Goal: Communication & Community: Answer question/provide support

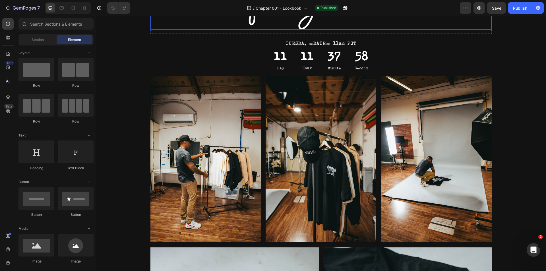
scroll to position [57, 0]
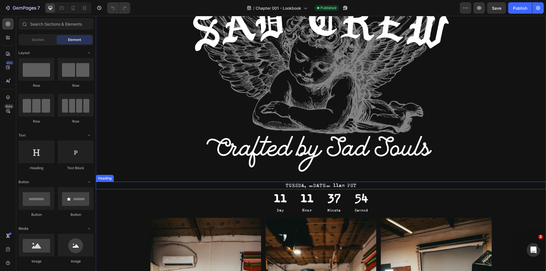
click at [291, 184] on h2 "TUESDA, [DATE] 11am PST" at bounding box center [321, 186] width 341 height 8
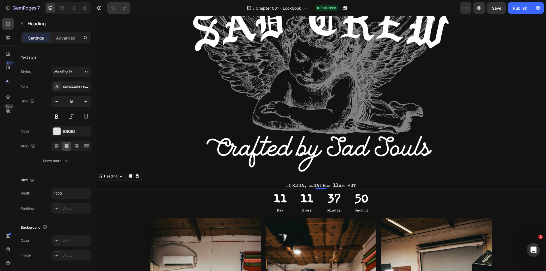
click at [287, 184] on h2 "TUESDA, OCTOBER 7th at 11am PST" at bounding box center [321, 186] width 341 height 8
click at [287, 184] on p "TUESDA, OCTOBER 7th at 11am PST" at bounding box center [321, 185] width 340 height 7
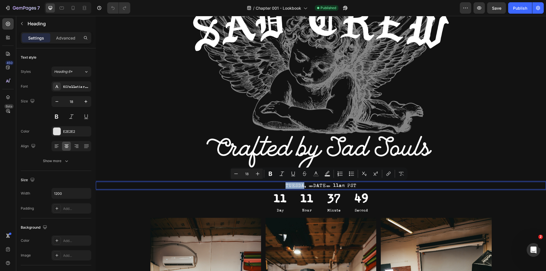
click at [291, 185] on p "TUESDA, OCTOBER 7th at 11am PST" at bounding box center [321, 185] width 340 height 7
click at [292, 186] on p "TUESDA, OCTOBER 7th at 11am PST" at bounding box center [321, 185] width 340 height 7
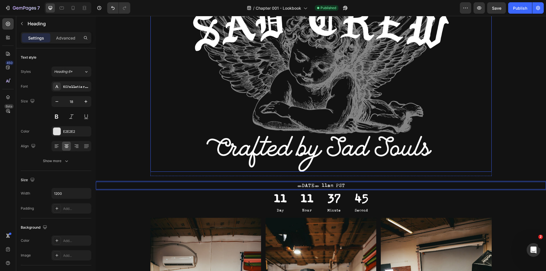
click at [470, 155] on div at bounding box center [321, 76] width 341 height 192
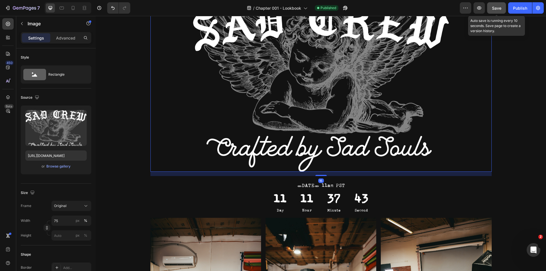
click at [504, 11] on button "Save" at bounding box center [496, 7] width 19 height 11
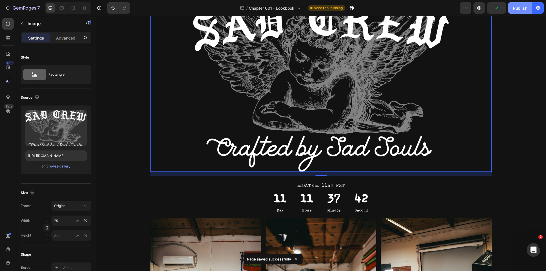
click at [518, 6] on div "Publish" at bounding box center [520, 8] width 14 height 6
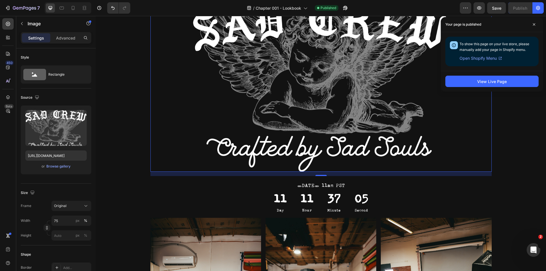
scroll to position [0, 0]
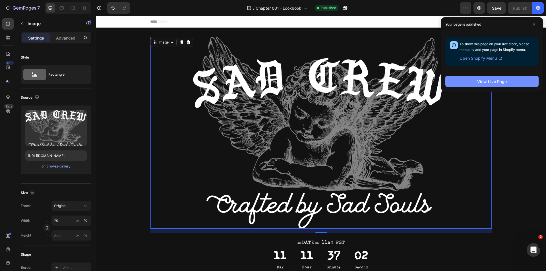
click at [503, 79] on div "View Live Page" at bounding box center [492, 82] width 30 height 6
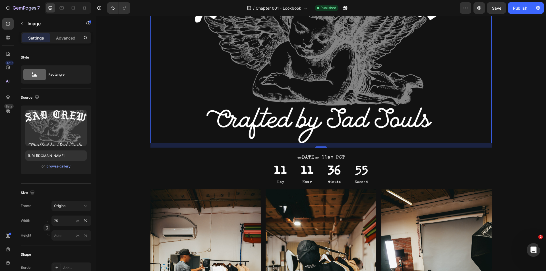
scroll to position [114, 0]
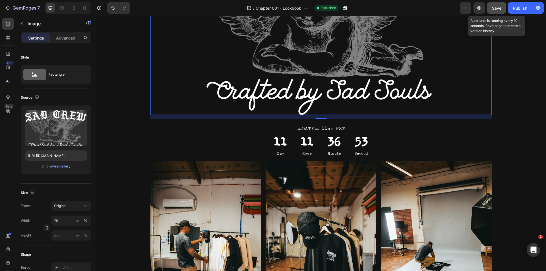
click at [503, 13] on button "Save" at bounding box center [496, 7] width 19 height 11
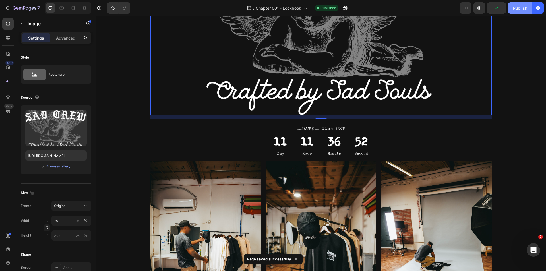
click at [518, 9] on div "Publish" at bounding box center [520, 8] width 14 height 6
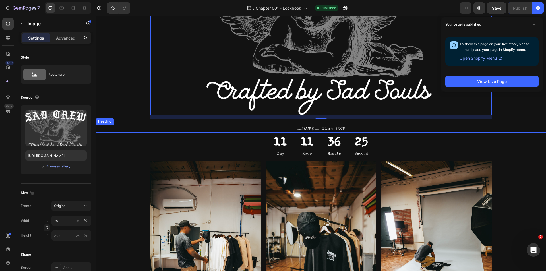
click at [507, 128] on div "TUESDAY, OCTOBER 7th at 11am PST" at bounding box center [321, 129] width 450 height 8
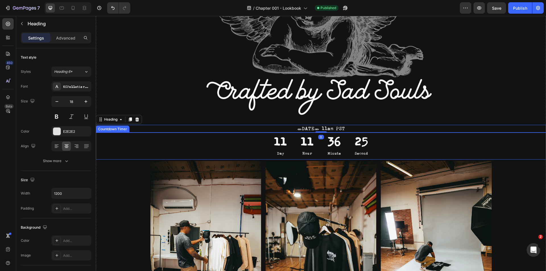
click at [520, 142] on div "11 Day 11 Hour 36 Minute 25 Second" at bounding box center [321, 146] width 450 height 27
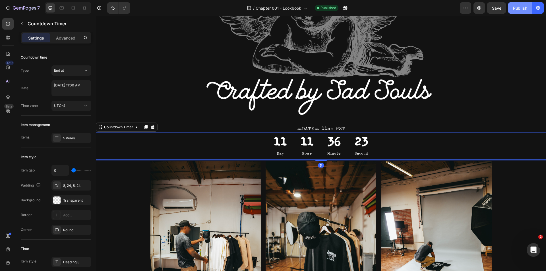
click at [524, 7] on div "Publish" at bounding box center [520, 8] width 14 height 6
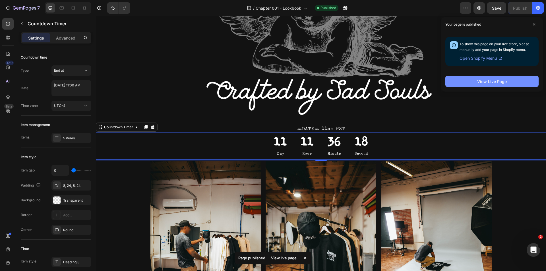
click at [487, 77] on button "View Live Page" at bounding box center [492, 81] width 93 height 11
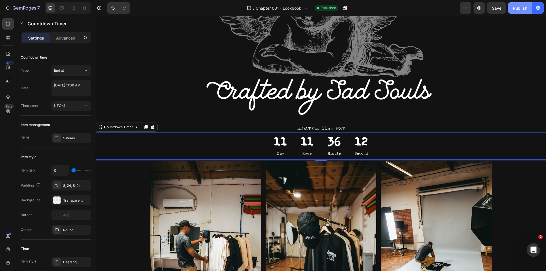
click at [522, 7] on div "Publish" at bounding box center [520, 8] width 14 height 6
click at [538, 9] on icon "button" at bounding box center [539, 8] width 6 height 6
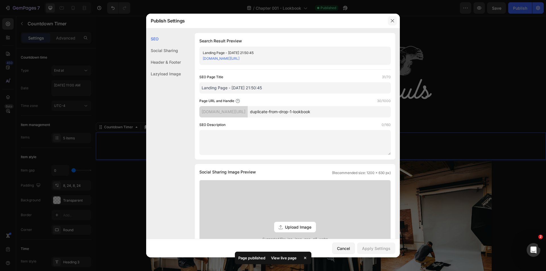
drag, startPoint x: 395, startPoint y: 21, endPoint x: 319, endPoint y: 2, distance: 78.3
click at [395, 21] on button "button" at bounding box center [392, 20] width 9 height 9
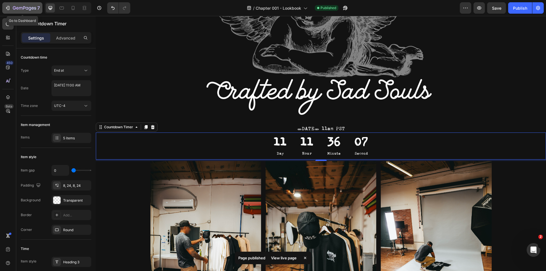
click at [7, 8] on icon "button" at bounding box center [8, 8] width 6 height 6
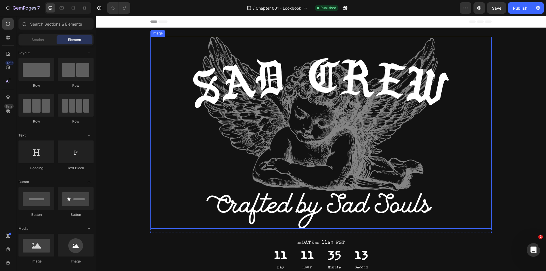
scroll to position [114, 0]
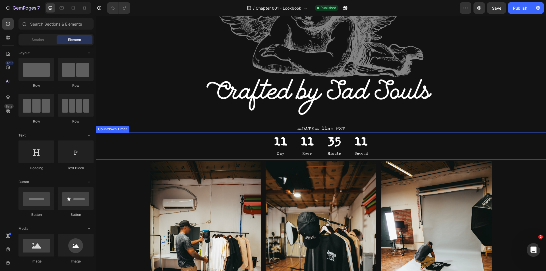
click at [344, 149] on div "35 Minute" at bounding box center [334, 146] width 27 height 27
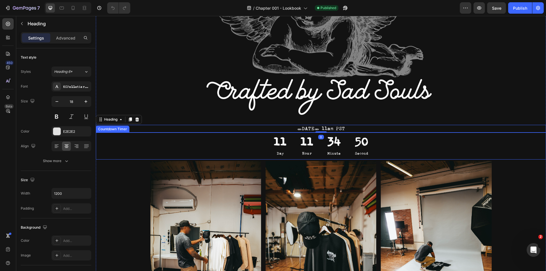
click at [349, 142] on div "50 Second" at bounding box center [361, 146] width 27 height 27
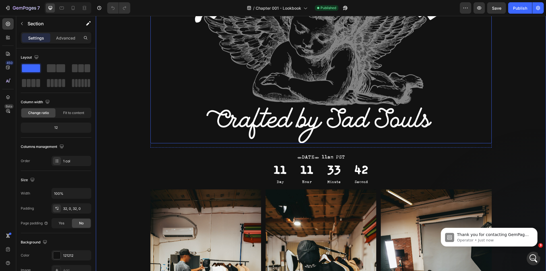
scroll to position [0, 0]
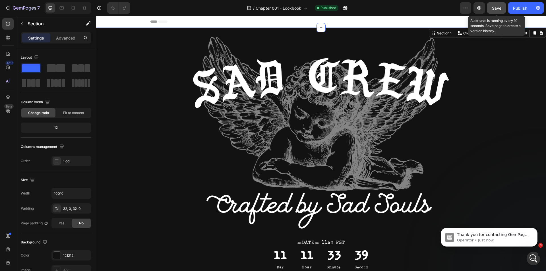
click at [496, 10] on span "Save" at bounding box center [496, 8] width 9 height 5
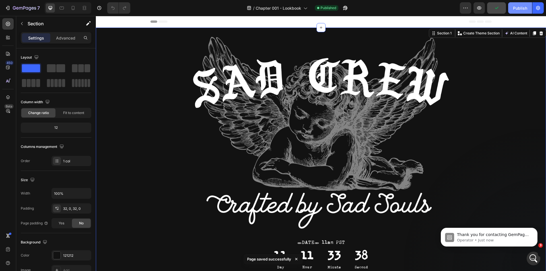
click at [516, 8] on div "Publish" at bounding box center [520, 8] width 14 height 6
click at [479, 7] on icon "button" at bounding box center [480, 8] width 6 height 6
click at [481, 260] on span "Thank you for contacting GemPages Support! 👋 Our support team will assist you s…" at bounding box center [493, 248] width 73 height 33
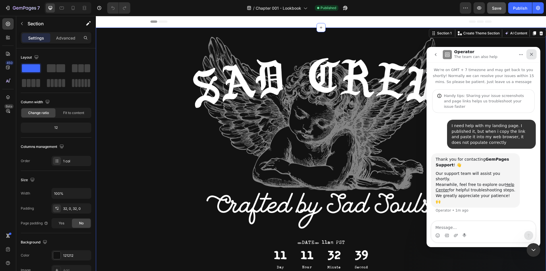
click at [530, 53] on icon "Close" at bounding box center [532, 54] width 5 height 5
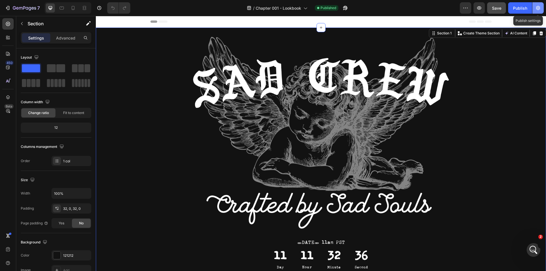
click at [538, 9] on icon "button" at bounding box center [538, 7] width 1 height 1
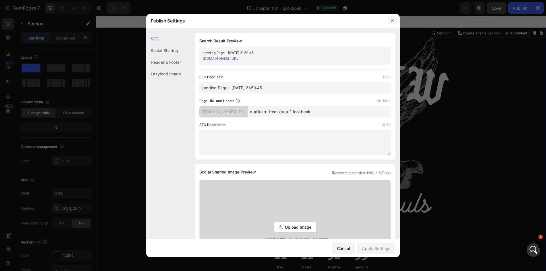
click at [393, 21] on icon "button" at bounding box center [392, 20] width 5 height 5
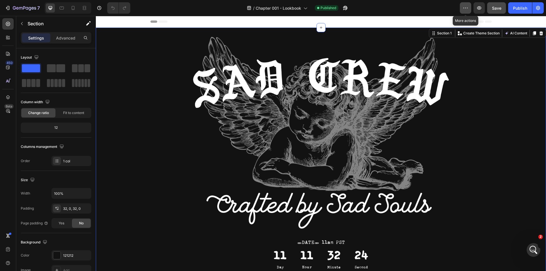
click at [470, 9] on button "button" at bounding box center [465, 7] width 11 height 11
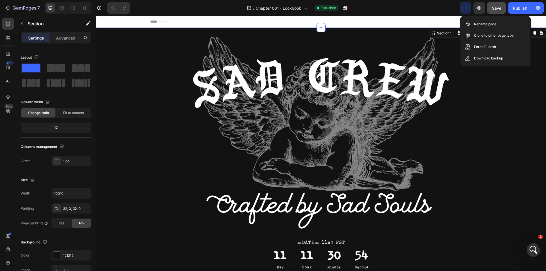
scroll to position [123, 0]
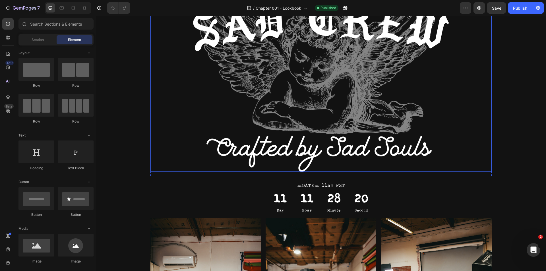
scroll to position [85, 0]
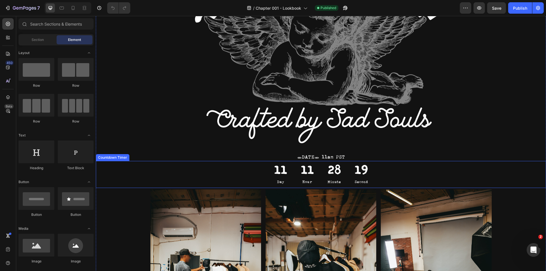
click at [348, 174] on div "19 Second" at bounding box center [361, 174] width 27 height 27
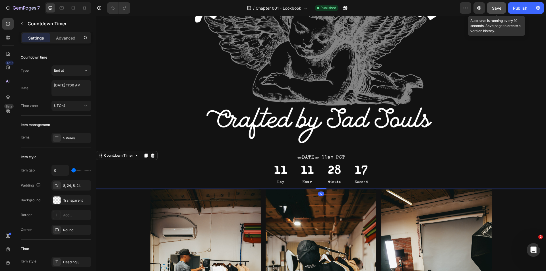
click at [496, 10] on span "Save" at bounding box center [496, 8] width 9 height 5
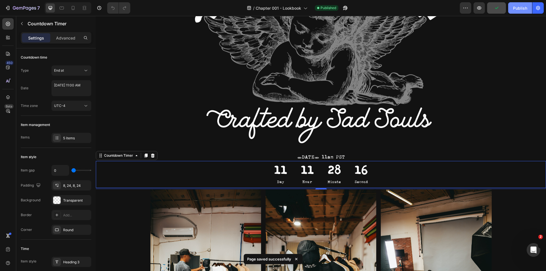
click at [517, 7] on div "Publish" at bounding box center [520, 8] width 14 height 6
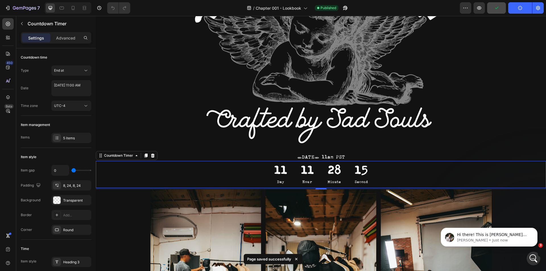
scroll to position [0, 0]
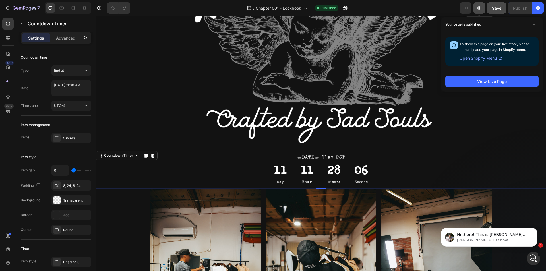
click at [479, 8] on icon "button" at bounding box center [480, 8] width 6 height 6
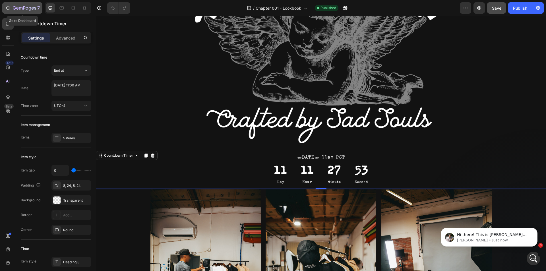
click at [9, 5] on icon "button" at bounding box center [8, 8] width 6 height 6
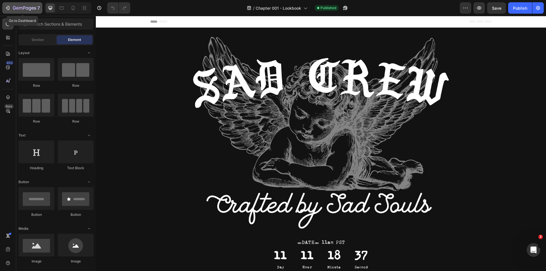
drag, startPoint x: 9, startPoint y: 11, endPoint x: 11, endPoint y: 7, distance: 5.1
click at [9, 11] on div "7" at bounding box center [22, 8] width 35 height 7
click at [483, 9] on button "button" at bounding box center [479, 7] width 11 height 11
click at [538, 9] on icon "button" at bounding box center [539, 8] width 6 height 6
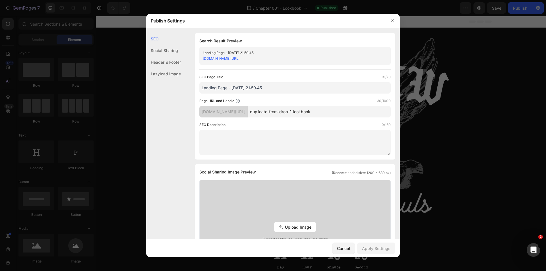
click at [240, 59] on link "daa9e9.myshopify.com/pages/duplicate-from-drop-1-lookbook" at bounding box center [221, 58] width 37 height 4
drag, startPoint x: 393, startPoint y: 23, endPoint x: 372, endPoint y: 14, distance: 22.5
click at [392, 22] on button "button" at bounding box center [392, 20] width 9 height 9
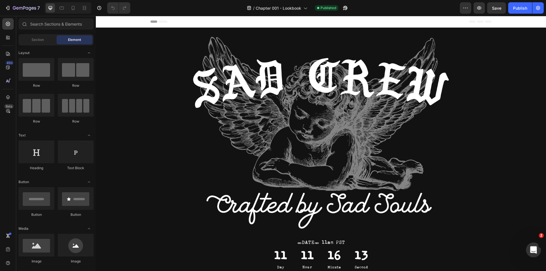
click at [528, 247] on div "Open Intercom Messenger" at bounding box center [533, 249] width 19 height 19
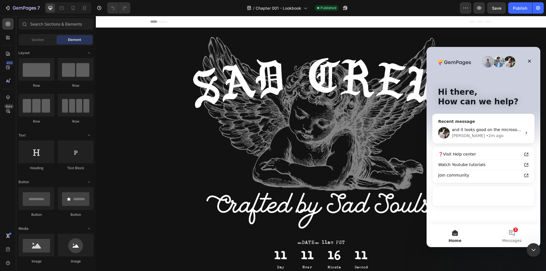
click at [495, 129] on span "and it looks good on the microsoft edge browser" at bounding box center [500, 129] width 96 height 5
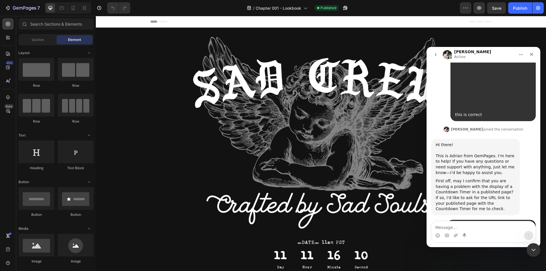
scroll to position [400, 0]
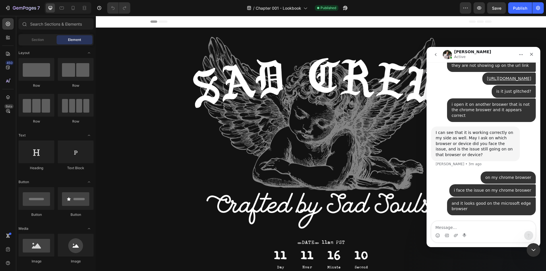
click at [467, 227] on textarea "Message…" at bounding box center [484, 226] width 104 height 10
click at [412, 25] on div "Header" at bounding box center [321, 21] width 341 height 11
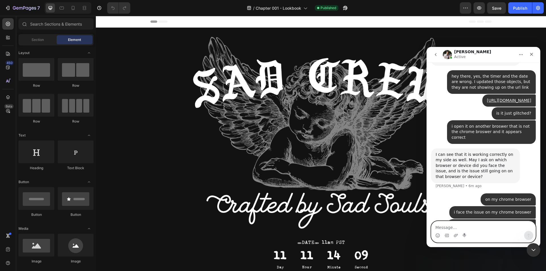
click at [453, 230] on textarea "Message…" at bounding box center [484, 226] width 104 height 10
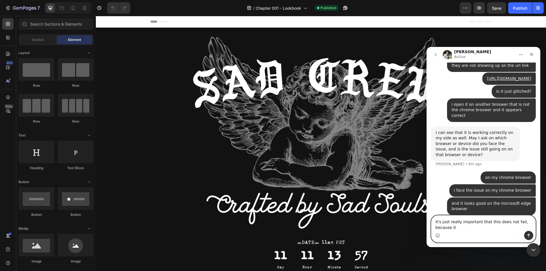
scroll to position [405, 0]
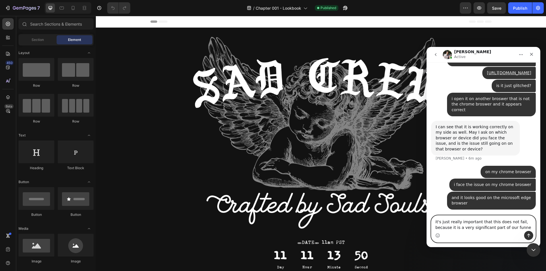
type textarea "it's just really important that this does not fail, because it is a very signif…"
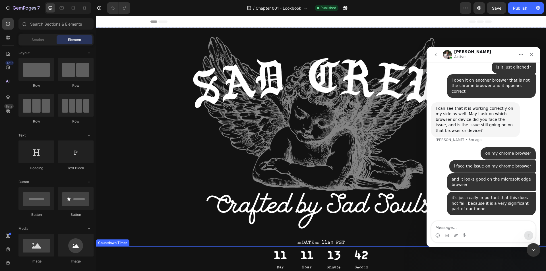
click at [470, 261] on div "11 Day 11 Hour 13 Minute 42 Second" at bounding box center [321, 259] width 450 height 27
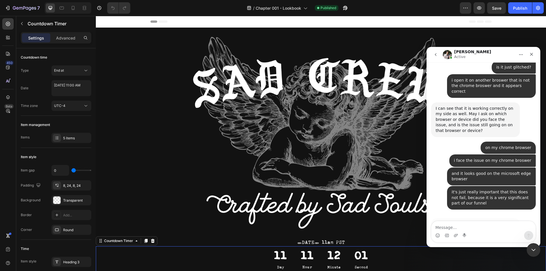
scroll to position [494, 0]
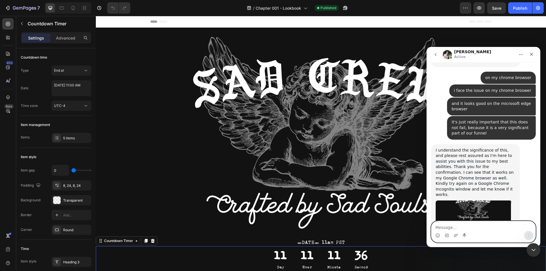
click at [459, 224] on textarea "Message…" at bounding box center [484, 226] width 104 height 10
type textarea "yes, it works on the incognito browser as well"
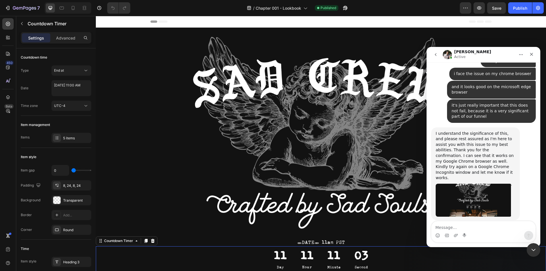
click at [501, 184] on img "Adrian says…" at bounding box center [474, 200] width 76 height 33
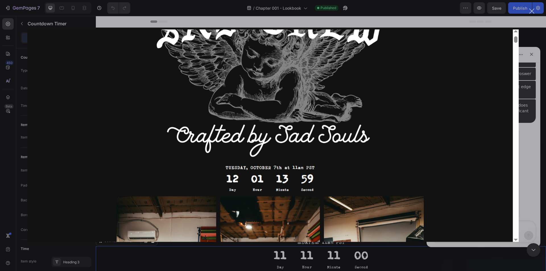
scroll to position [532, 0]
click at [533, 133] on div "Intercom messenger" at bounding box center [273, 135] width 546 height 271
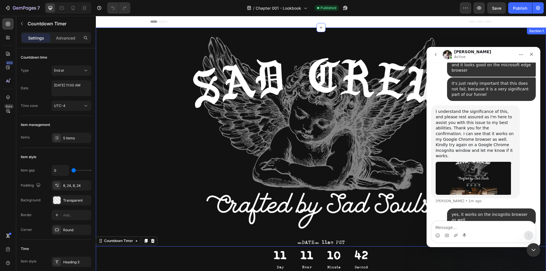
click at [527, 29] on div "Section 1" at bounding box center [536, 31] width 19 height 7
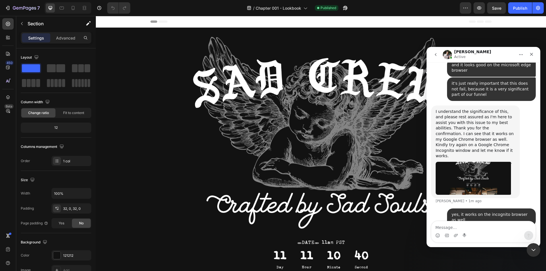
click at [522, 23] on div "Header" at bounding box center [321, 22] width 450 height 12
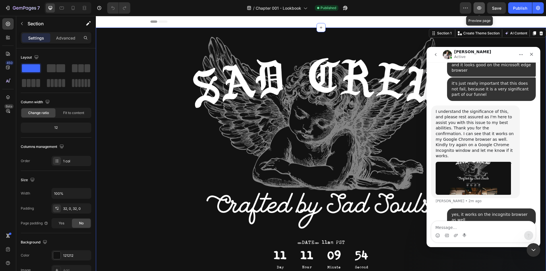
click at [482, 8] on icon "button" at bounding box center [480, 8] width 6 height 6
click at [10, 6] on icon "button" at bounding box center [8, 8] width 6 height 6
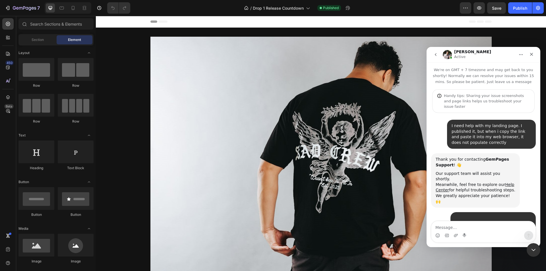
scroll to position [619, 0]
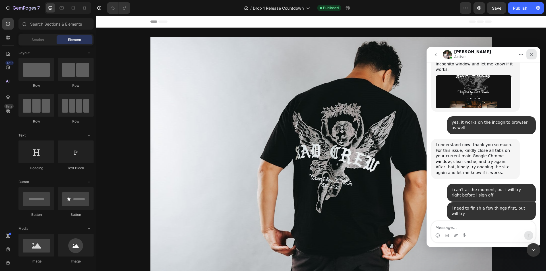
click at [531, 53] on icon "Close" at bounding box center [532, 54] width 5 height 5
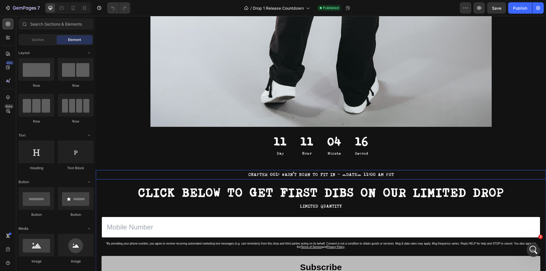
scroll to position [398, 0]
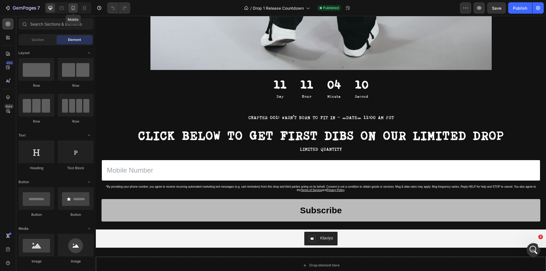
click at [72, 9] on icon at bounding box center [73, 8] width 3 height 4
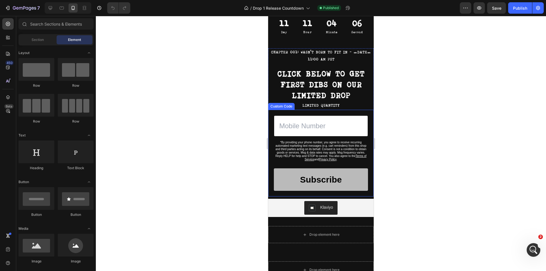
scroll to position [131, 0]
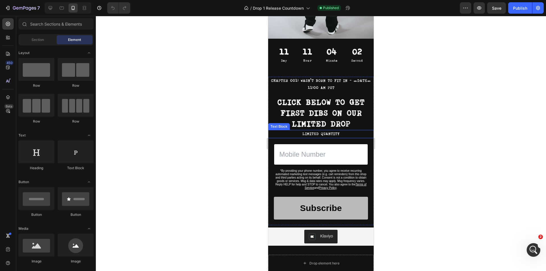
click at [333, 131] on p "LIMITED QUANTITY" at bounding box center [321, 134] width 104 height 7
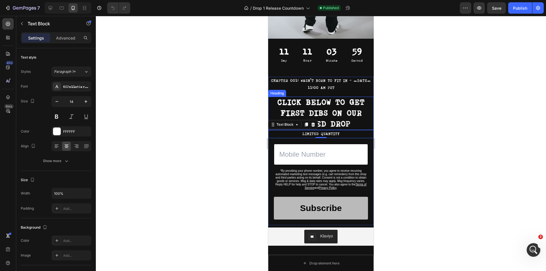
click at [342, 116] on h2 "CLICK BELOW TO GET FIRST DIBS ON OUR LIMITED DROP" at bounding box center [321, 113] width 106 height 33
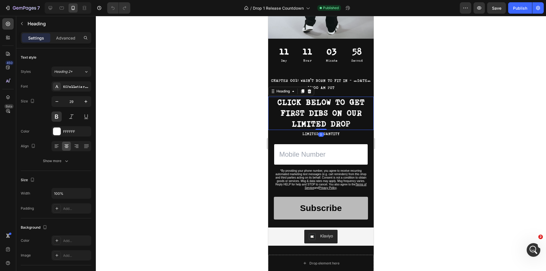
click at [320, 117] on h2 "CLICK BELOW TO GET FIRST DIBS ON OUR LIMITED DROP" at bounding box center [321, 113] width 106 height 33
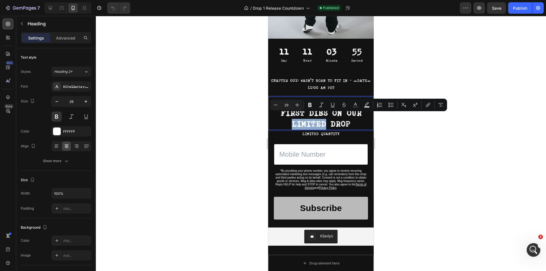
drag, startPoint x: 324, startPoint y: 116, endPoint x: 291, endPoint y: 116, distance: 32.2
click at [291, 116] on p "CLICK BELOW TO GET FIRST DIBS ON OUR LIMITED DROP" at bounding box center [321, 113] width 104 height 32
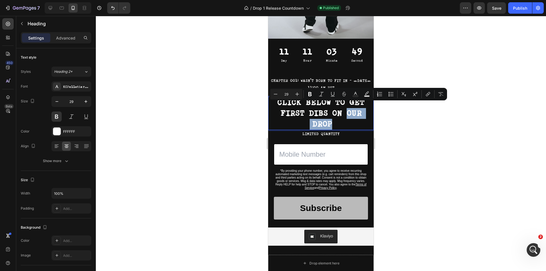
drag, startPoint x: 329, startPoint y: 119, endPoint x: 345, endPoint y: 110, distance: 17.7
click at [345, 110] on p "CLICK BELOW TO GET FIRST DIBS ON OUR DROP" at bounding box center [321, 113] width 104 height 32
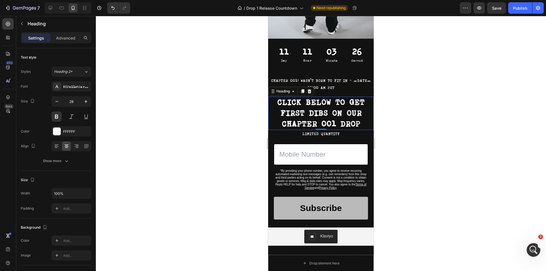
click at [409, 149] on div at bounding box center [321, 143] width 450 height 255
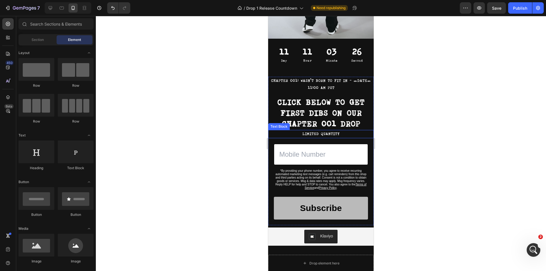
click at [328, 131] on p "LIMITED QUANTITY" at bounding box center [321, 134] width 104 height 7
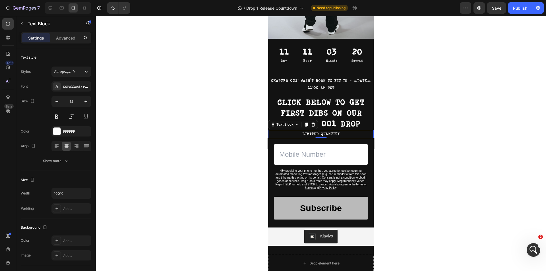
click at [324, 131] on p "LIMITED QUANTITY" at bounding box center [321, 134] width 104 height 7
click at [317, 131] on p "LIMITED QUANTITY" at bounding box center [321, 134] width 104 height 7
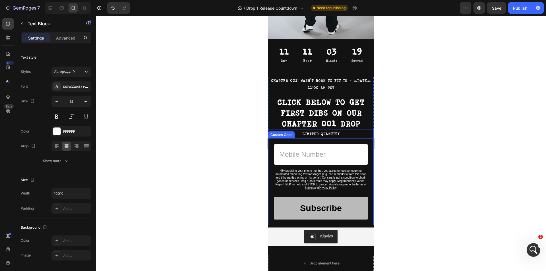
drag, startPoint x: 392, startPoint y: 144, endPoint x: 378, endPoint y: 141, distance: 14.8
click at [390, 143] on div at bounding box center [321, 143] width 450 height 255
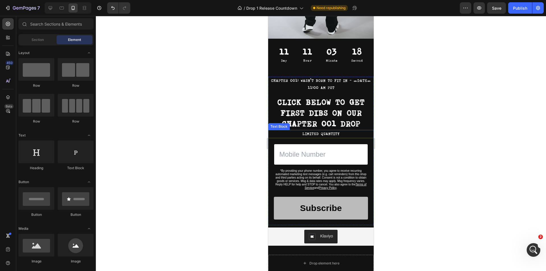
click at [331, 131] on p "LIMITED QUANTITY" at bounding box center [321, 134] width 104 height 7
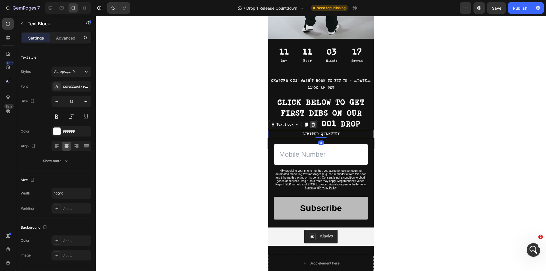
click at [311, 122] on icon at bounding box center [313, 124] width 5 height 5
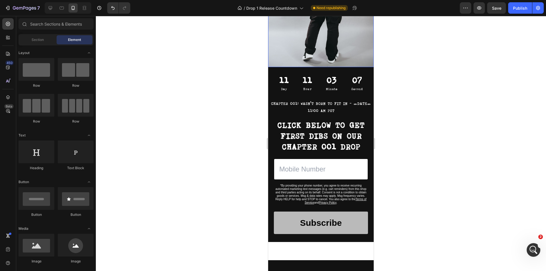
scroll to position [0, 0]
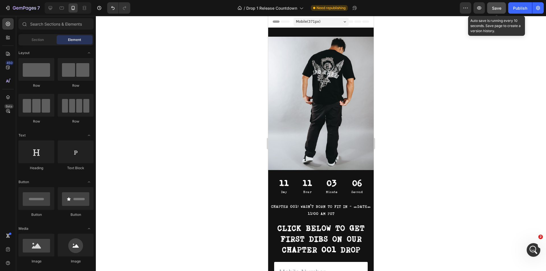
click at [498, 7] on span "Save" at bounding box center [496, 8] width 9 height 5
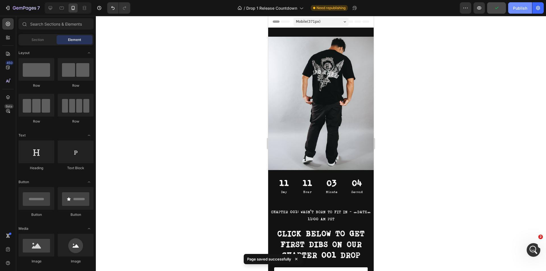
click at [522, 7] on div "Publish" at bounding box center [520, 8] width 14 height 6
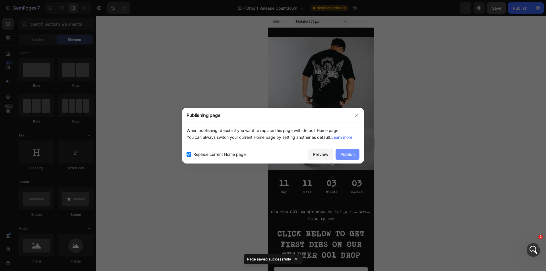
click at [346, 154] on div "Publish" at bounding box center [348, 154] width 14 height 6
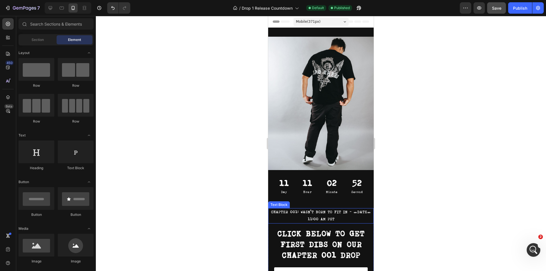
click at [359, 209] on p "CHAPTER 001: WASN'T BORN TO FIT IN - [DATE] 11:00 AM PST" at bounding box center [321, 216] width 104 height 14
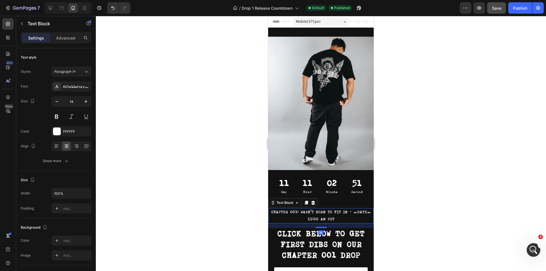
click at [332, 210] on p "CHAPTER 001: WASN'T BORN TO FIT IN - TUESDAY, OCTOBER 7th AT 11:00 AM PST" at bounding box center [321, 216] width 104 height 14
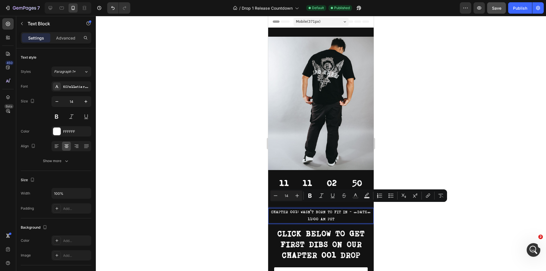
click at [360, 209] on p "CHAPTER 001: WASN'T BORN TO FIT IN - TUESDAY, OCTOBER 7th AT 11:00 AM PST" at bounding box center [321, 216] width 104 height 14
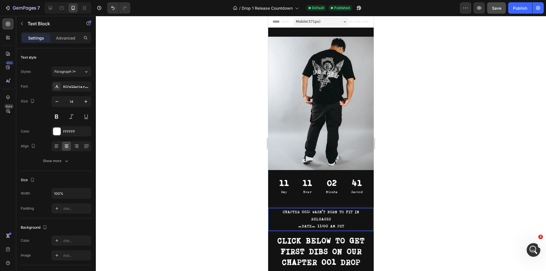
click at [411, 205] on div at bounding box center [321, 143] width 450 height 255
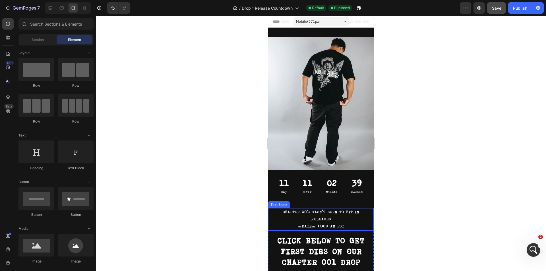
click at [343, 216] on p "RELEASES" at bounding box center [321, 219] width 104 height 7
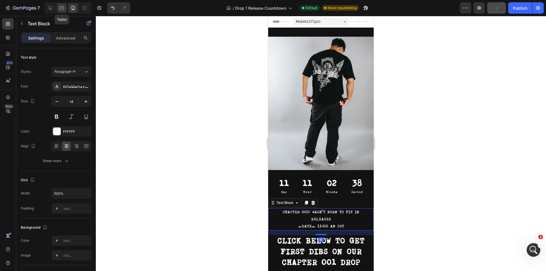
click at [58, 7] on div at bounding box center [61, 7] width 9 height 9
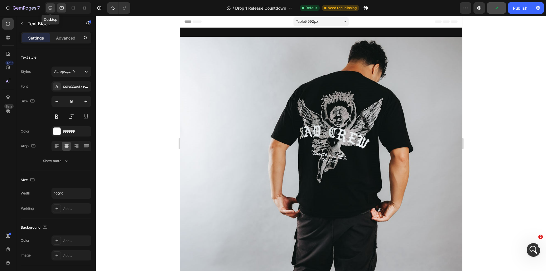
click at [53, 7] on div at bounding box center [50, 7] width 9 height 9
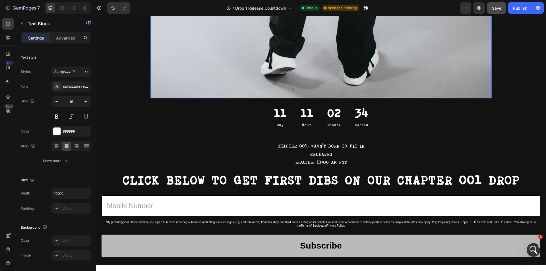
scroll to position [228, 0]
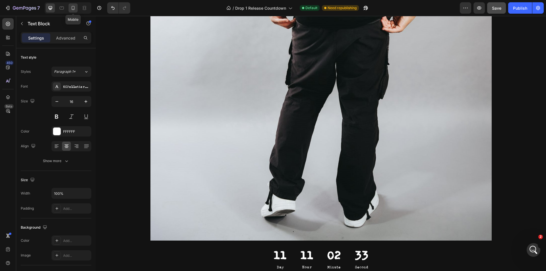
click at [73, 10] on icon at bounding box center [73, 8] width 6 height 6
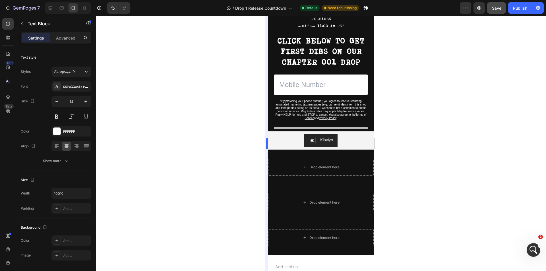
scroll to position [200, 0]
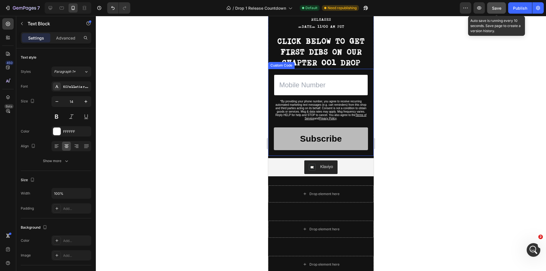
click at [499, 11] on button "Save" at bounding box center [496, 7] width 19 height 11
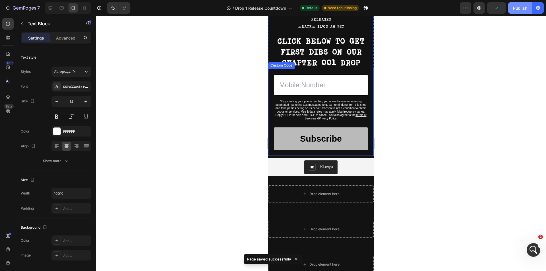
click at [522, 7] on div "Publish" at bounding box center [520, 8] width 14 height 6
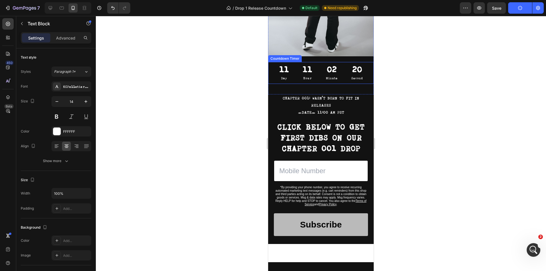
scroll to position [0, 0]
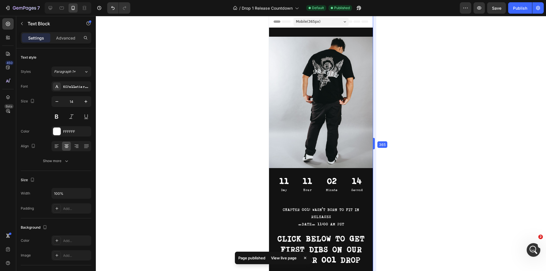
drag, startPoint x: 375, startPoint y: 141, endPoint x: 373, endPoint y: 137, distance: 4.6
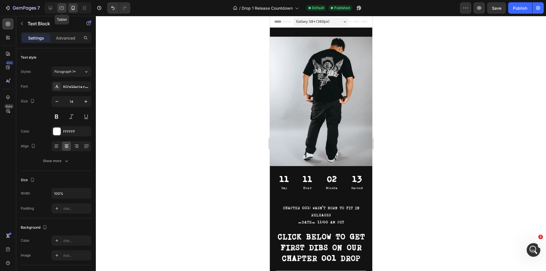
click at [65, 7] on icon at bounding box center [62, 8] width 6 height 6
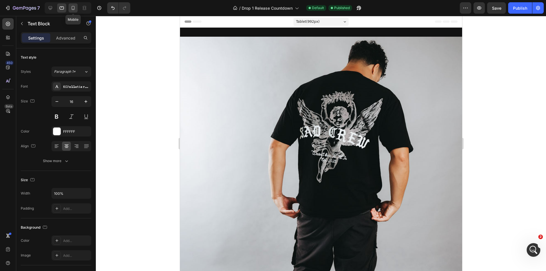
click at [74, 7] on icon at bounding box center [73, 8] width 6 height 6
type input "14"
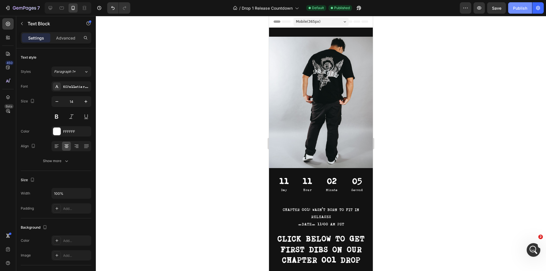
click at [516, 9] on div "Publish" at bounding box center [520, 8] width 14 height 6
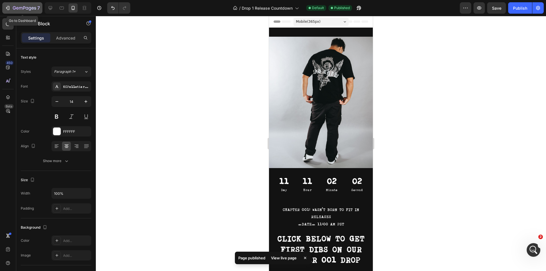
click at [7, 7] on icon "button" at bounding box center [8, 8] width 6 height 6
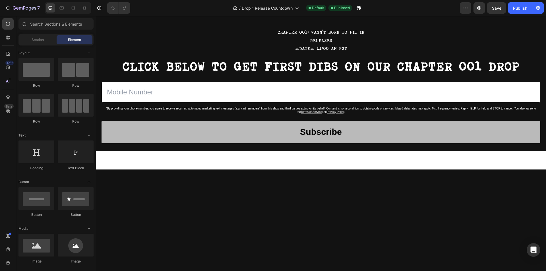
scroll to position [285, 0]
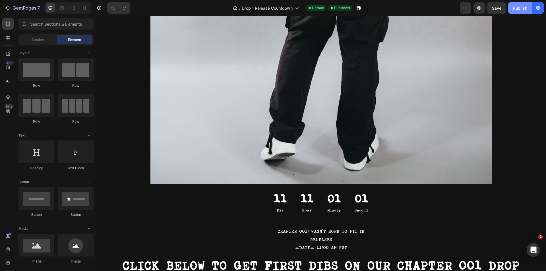
click at [525, 8] on div "Publish" at bounding box center [520, 8] width 14 height 6
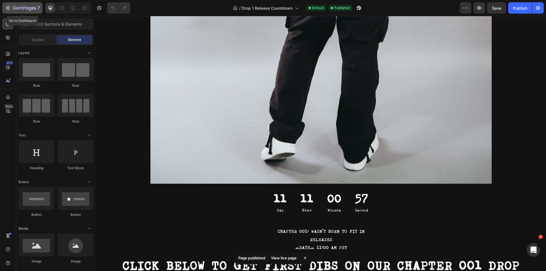
click at [11, 8] on div "7" at bounding box center [22, 8] width 35 height 7
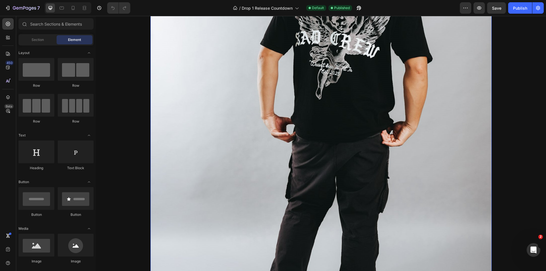
scroll to position [85, 0]
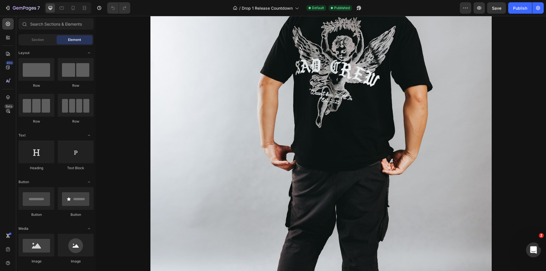
click at [532, 249] on icon "Open Intercom Messenger" at bounding box center [532, 249] width 9 height 9
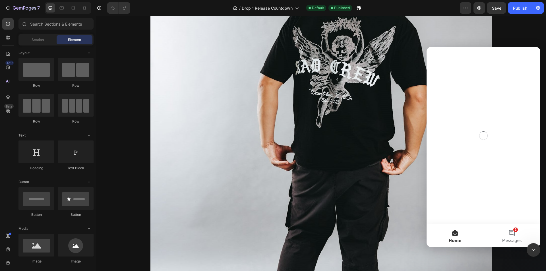
scroll to position [0, 0]
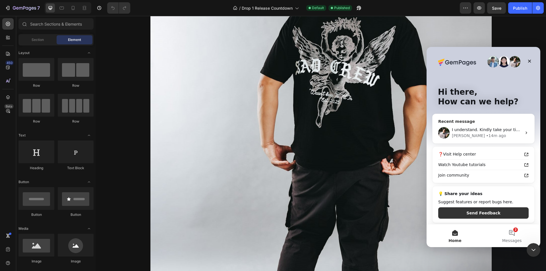
click at [495, 133] on div "Adrian • 14m ago" at bounding box center [487, 136] width 70 height 6
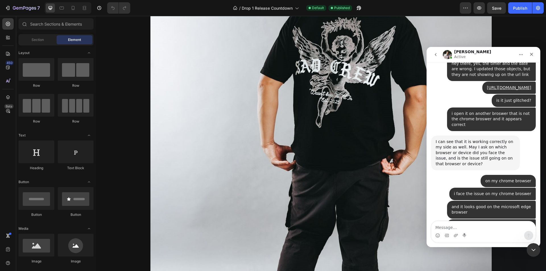
scroll to position [619, 0]
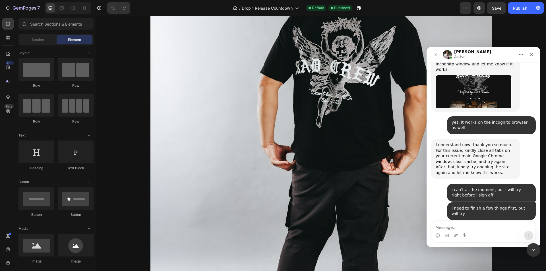
click at [477, 225] on textarea "Message…" at bounding box center [484, 226] width 104 height 10
type textarea "Now i have another problem"
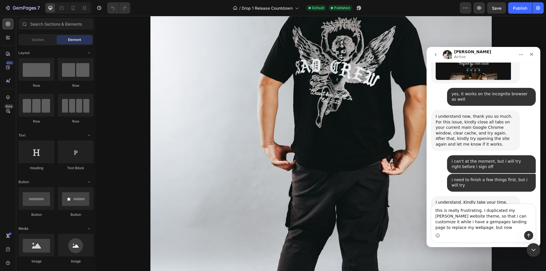
scroll to position [653, 0]
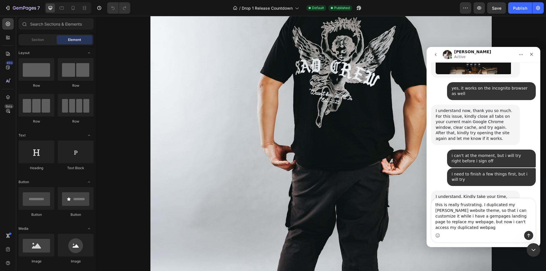
type textarea "this is really frustrating. I duplicated my dawn website theme, so that i can c…"
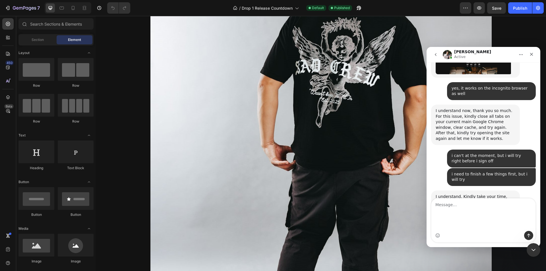
scroll to position [671, 0]
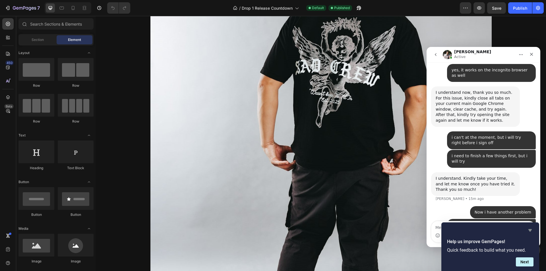
click at [532, 231] on icon "Hide survey" at bounding box center [530, 230] width 7 height 7
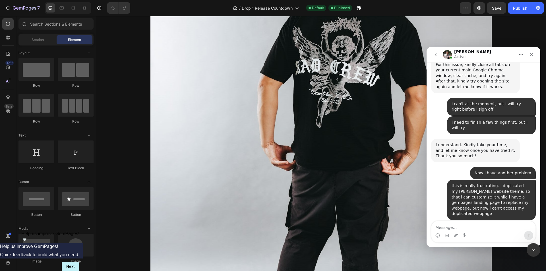
scroll to position [727, 0]
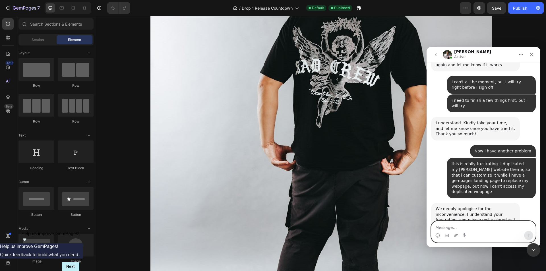
click at [475, 224] on textarea "Message…" at bounding box center [484, 226] width 104 height 10
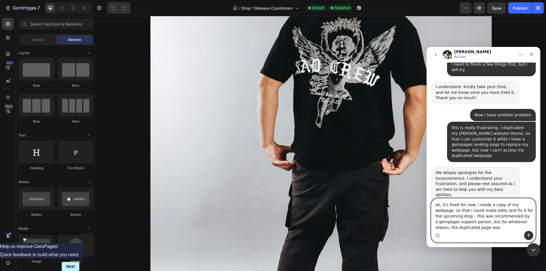
scroll to position [769, 0]
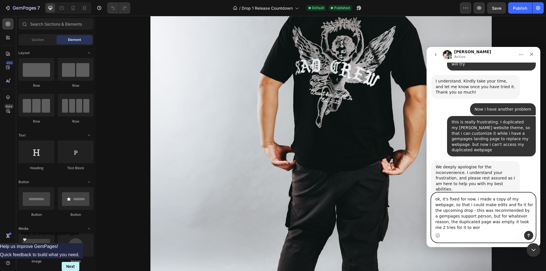
type textarea "ok, it's fixed for now. i made a copy of my webpage, so that i could make edits…"
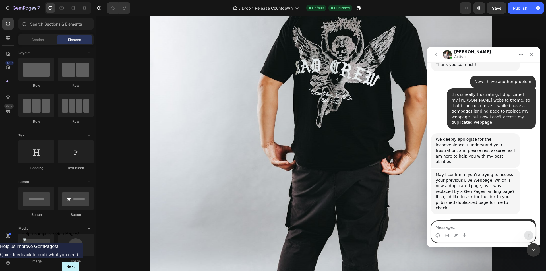
scroll to position [830, 0]
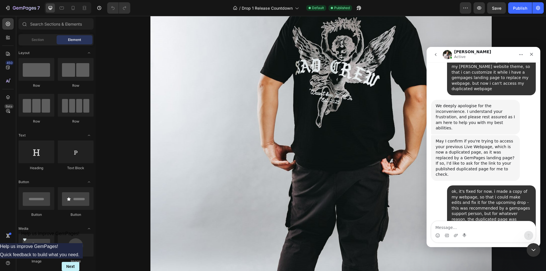
drag, startPoint x: 478, startPoint y: 189, endPoint x: 494, endPoint y: 195, distance: 16.8
click at [491, 239] on div "I'm glad to hear it was fixed. If possible, may I ask for more details on how y…" at bounding box center [476, 253] width 80 height 28
click at [497, 239] on div "I'm glad to hear it was fixed. If possible, may I ask for more details on how y…" at bounding box center [476, 253] width 80 height 28
drag, startPoint x: 472, startPoint y: 192, endPoint x: 470, endPoint y: 190, distance: 2.9
click at [470, 239] on div "I'm glad to hear it was fixed. If possible, may I ask for more details on how y…" at bounding box center [476, 253] width 80 height 28
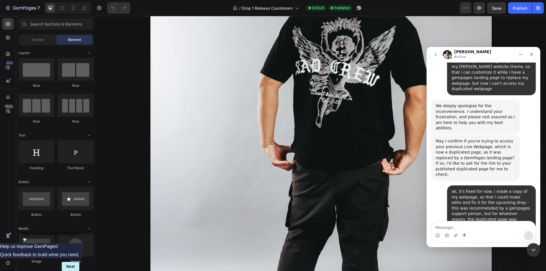
click at [491, 239] on div "I'm glad to hear it was fixed. If possible, may I ask for more details on how y…" at bounding box center [476, 253] width 80 height 28
drag, startPoint x: 492, startPoint y: 203, endPoint x: 470, endPoint y: 192, distance: 24.8
click at [470, 239] on div "I'm glad to hear it was fixed. If possible, may I ask for more details on how y…" at bounding box center [476, 253] width 80 height 28
click at [496, 239] on div "I'm glad to hear it was fixed. If possible, may I ask for more details on how y…" at bounding box center [476, 253] width 80 height 28
click at [497, 239] on div "I'm glad to hear it was fixed. If possible, may I ask for more details on how y…" at bounding box center [476, 253] width 80 height 28
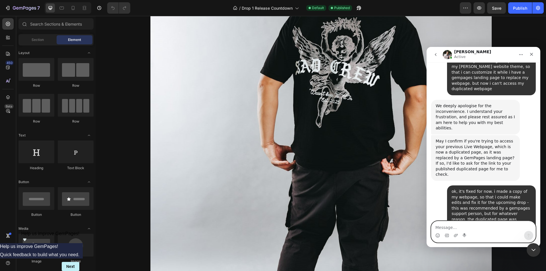
click at [495, 230] on textarea "Message…" at bounding box center [484, 226] width 104 height 10
click at [497, 229] on textarea "Message…" at bounding box center [484, 226] width 104 height 10
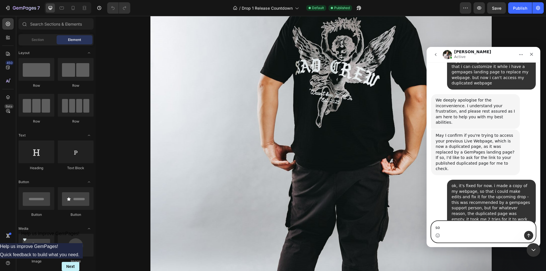
scroll to position [841, 0]
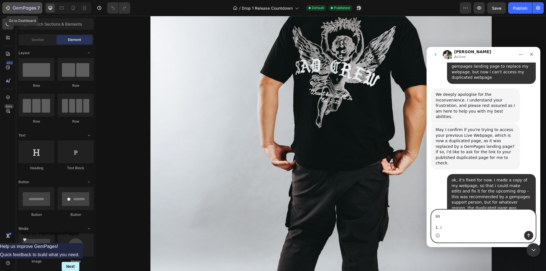
type textarea "so 1. i"
click at [11, 4] on button "7" at bounding box center [22, 7] width 40 height 11
